Goal: Information Seeking & Learning: Check status

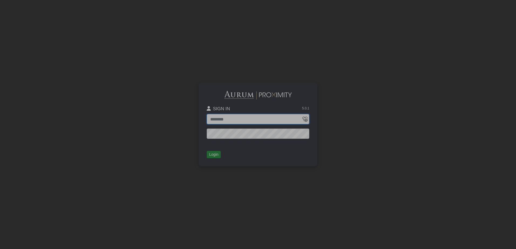
type input "**********"
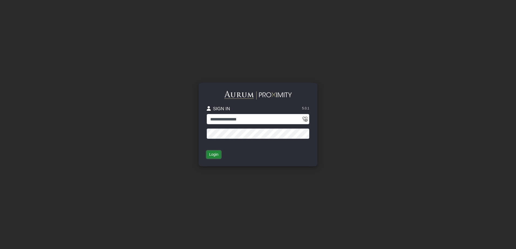
click at [216, 155] on button "Login" at bounding box center [214, 155] width 14 height 8
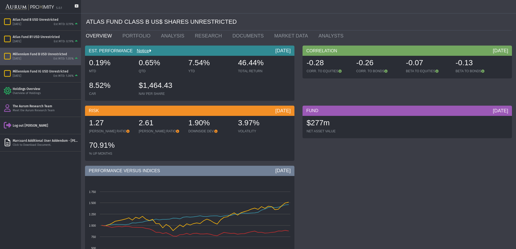
click at [47, 62] on div "Millennium Fund B USD Unrestricted [DATE] Est MTD: 1.05%" at bounding box center [40, 56] width 81 height 17
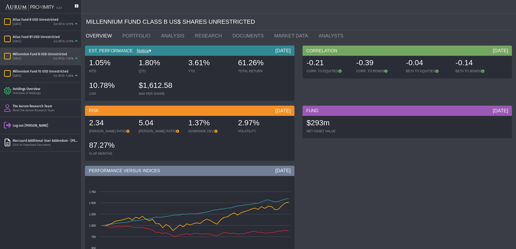
click at [35, 68] on div "Millennium Fund IG USD Unrestricted [DATE] Est MTD: 1.06%" at bounding box center [40, 73] width 81 height 17
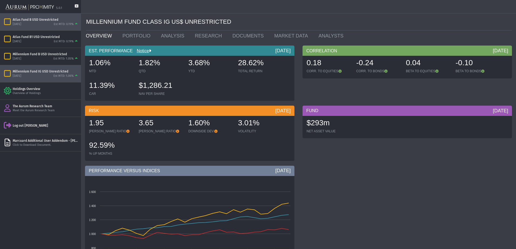
click at [42, 21] on div "Atlas Fund B USD Unrestricted" at bounding box center [46, 20] width 66 height 4
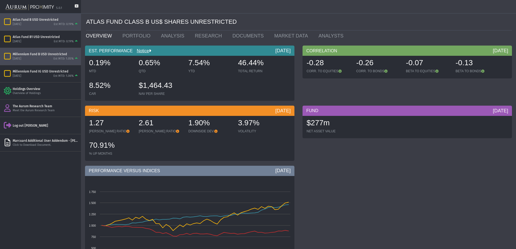
click at [32, 59] on div "[DATE] Est MTD: 1.05%" at bounding box center [46, 58] width 66 height 5
